Goal: Check status: Check status

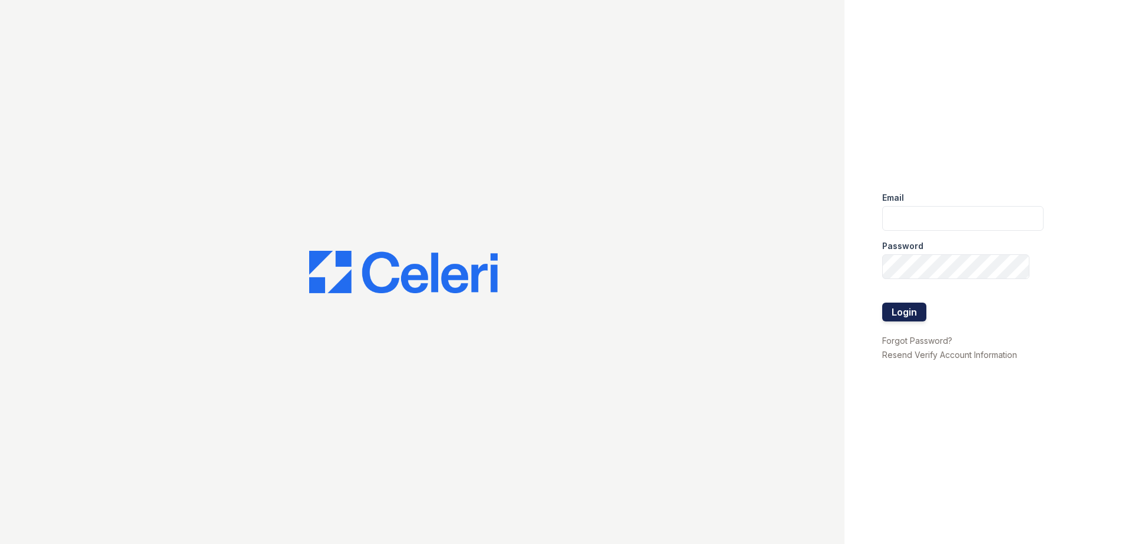
type input "renewparkone@trinity-pm.com"
click at [906, 309] on button "Login" at bounding box center [905, 312] width 44 height 19
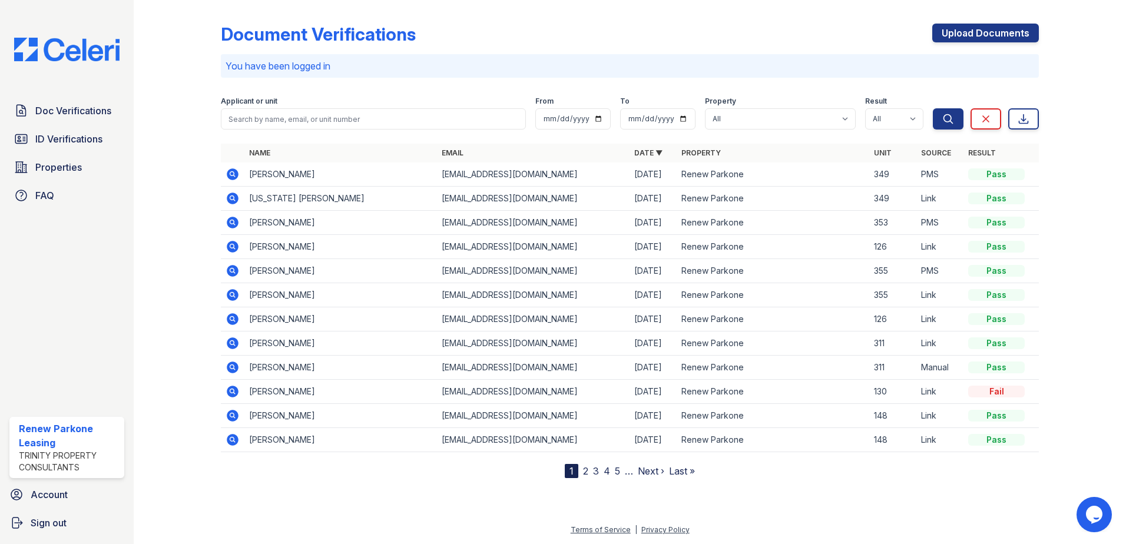
click at [232, 171] on icon at bounding box center [233, 174] width 12 height 12
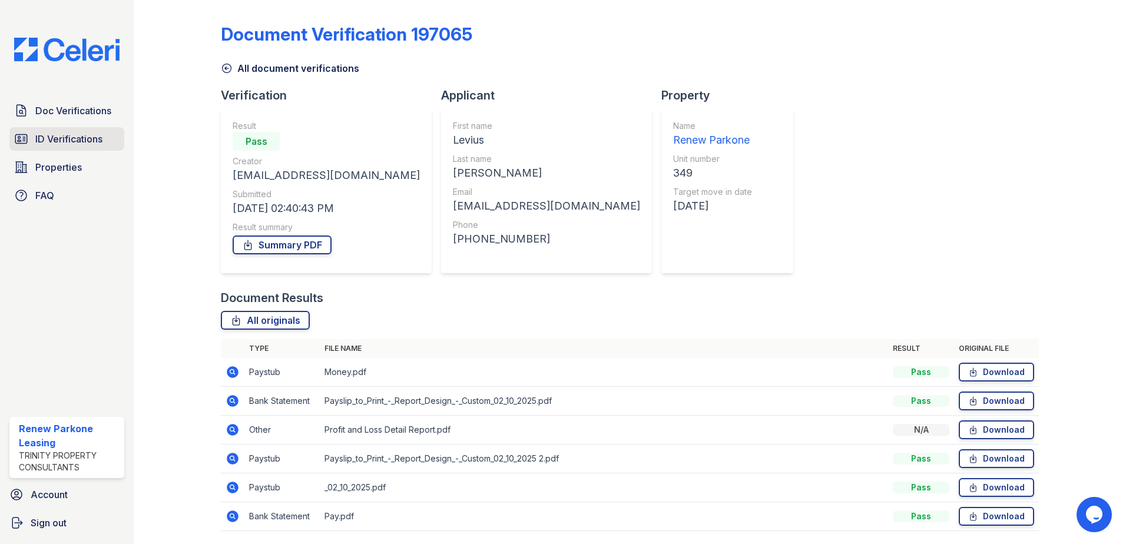
click at [47, 138] on span "ID Verifications" at bounding box center [68, 139] width 67 height 14
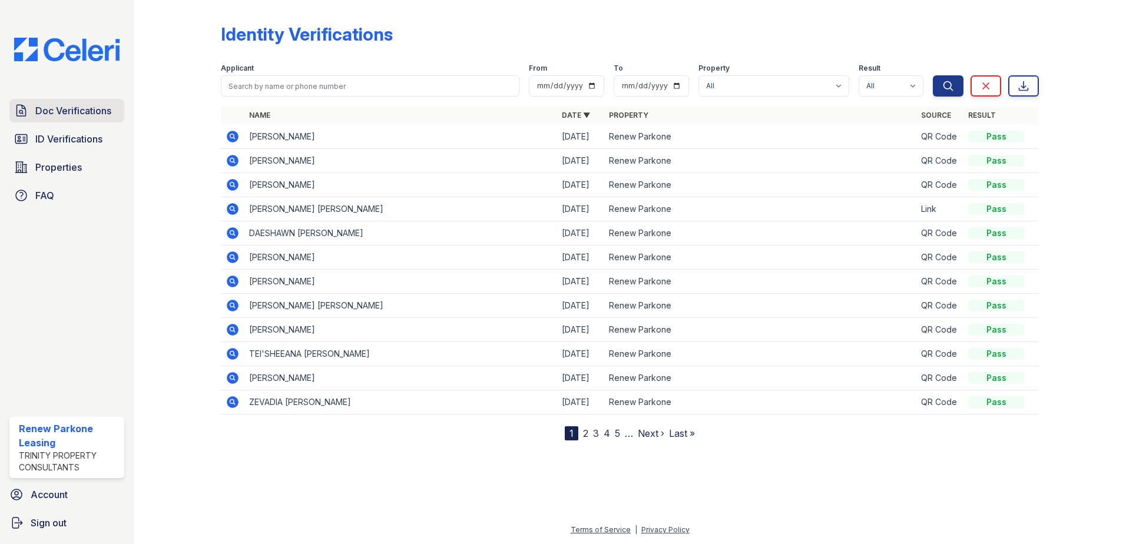
click at [82, 108] on span "Doc Verifications" at bounding box center [73, 111] width 76 height 14
